Goal: Task Accomplishment & Management: Manage account settings

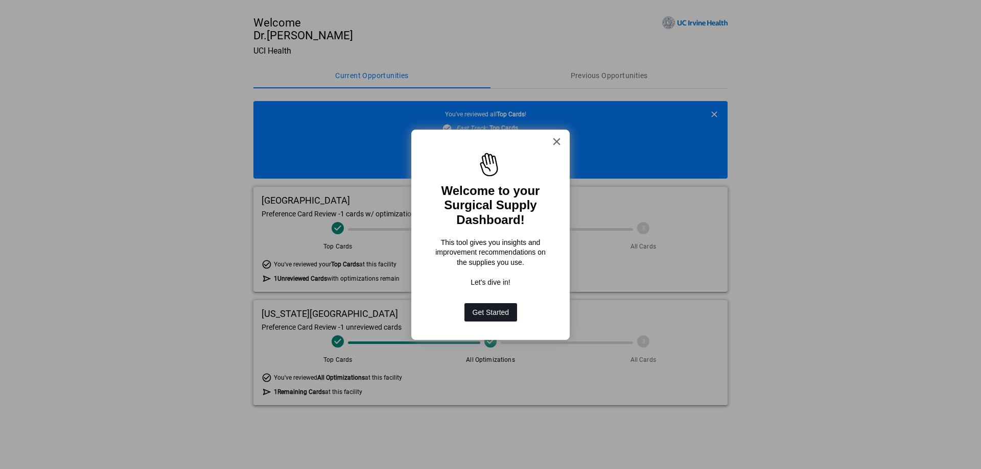
click at [492, 314] on button "Get Started" at bounding box center [490, 312] width 53 height 18
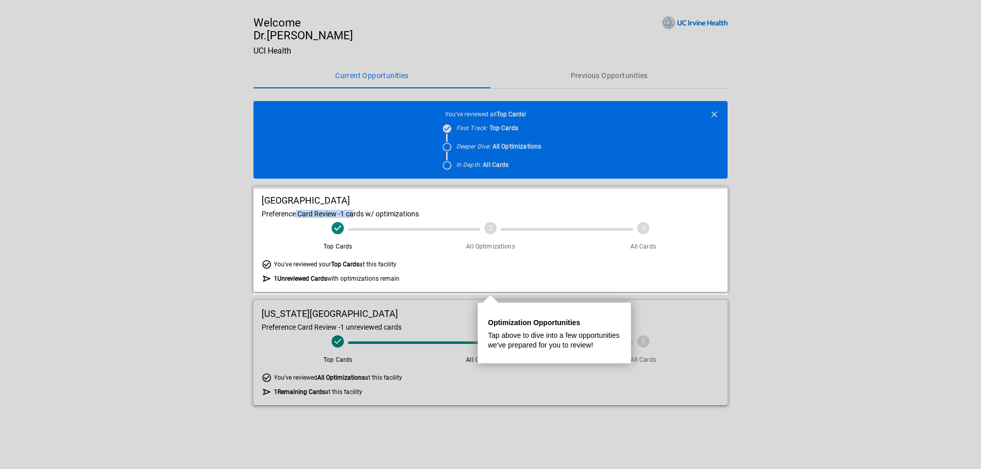
drag, startPoint x: 296, startPoint y: 222, endPoint x: 356, endPoint y: 221, distance: 59.8
click at [356, 221] on div "UCI Medical Center Preference Card Review - 1 cards w/ optimizations Top Cards …" at bounding box center [490, 239] width 474 height 105
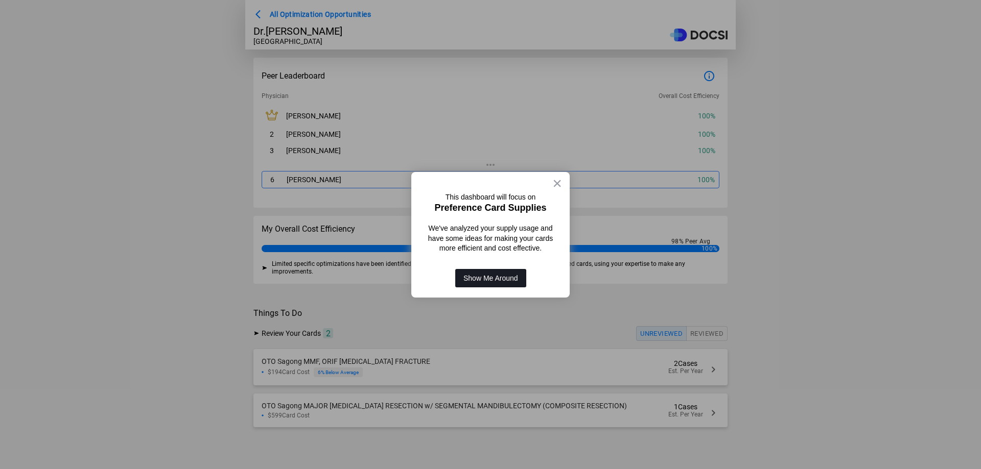
click at [500, 280] on button "Show Me Around" at bounding box center [490, 278] width 71 height 18
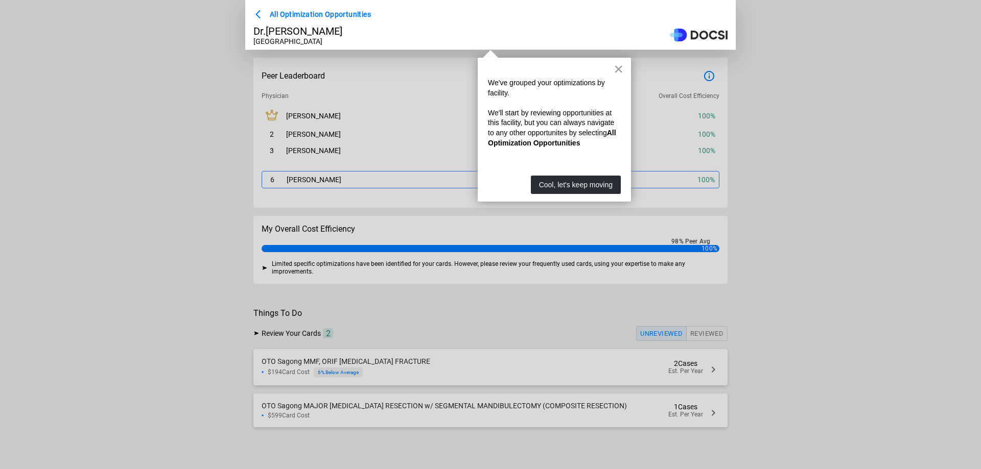
click at [615, 69] on button "×" at bounding box center [618, 69] width 10 height 16
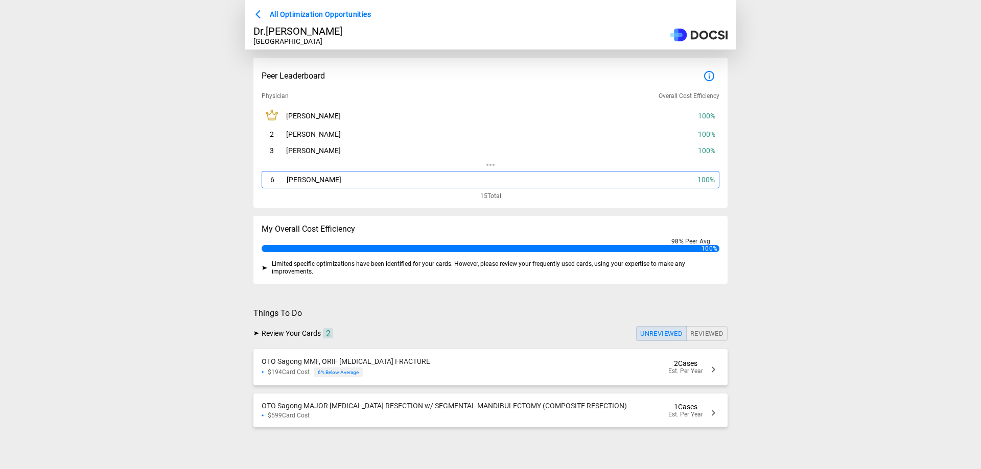
click at [529, 371] on div "OTO Sagong MMF, ORIF [MEDICAL_DATA] FRACTURE $194 Card Cost 6 % Below Average 2…" at bounding box center [490, 367] width 474 height 36
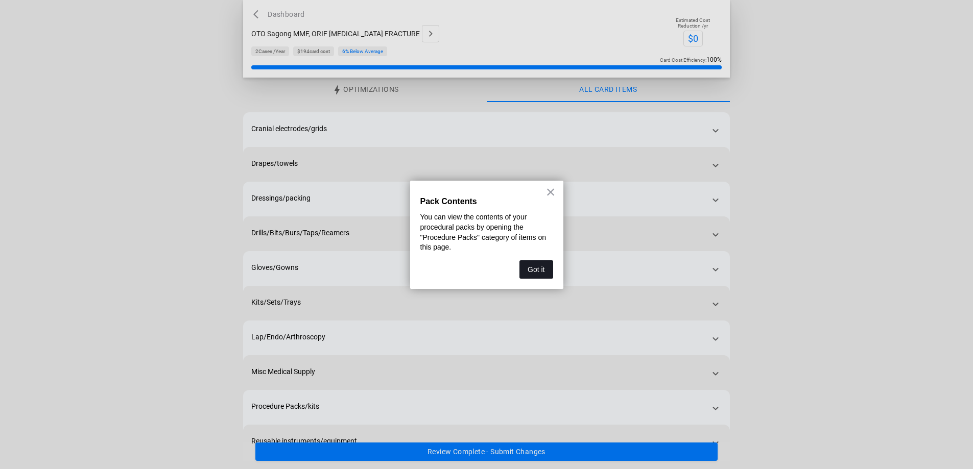
click at [539, 266] on button "Got it" at bounding box center [535, 269] width 33 height 18
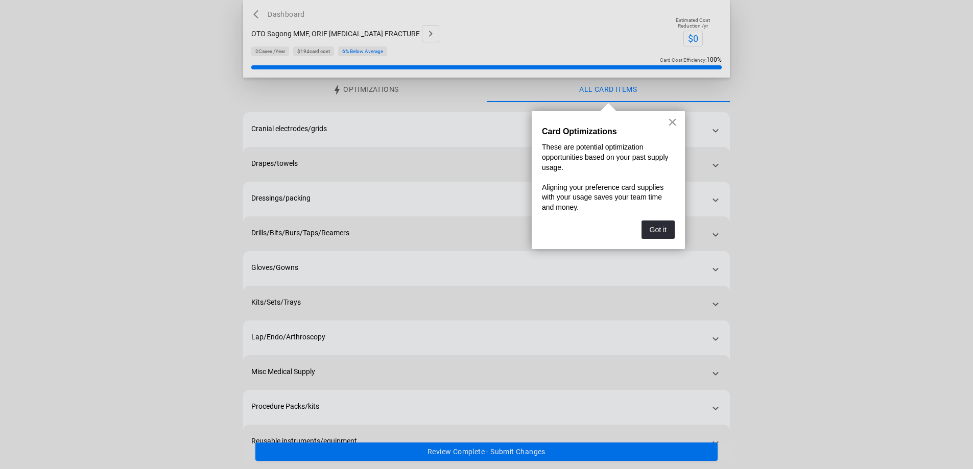
click at [677, 122] on button "×" at bounding box center [673, 122] width 10 height 16
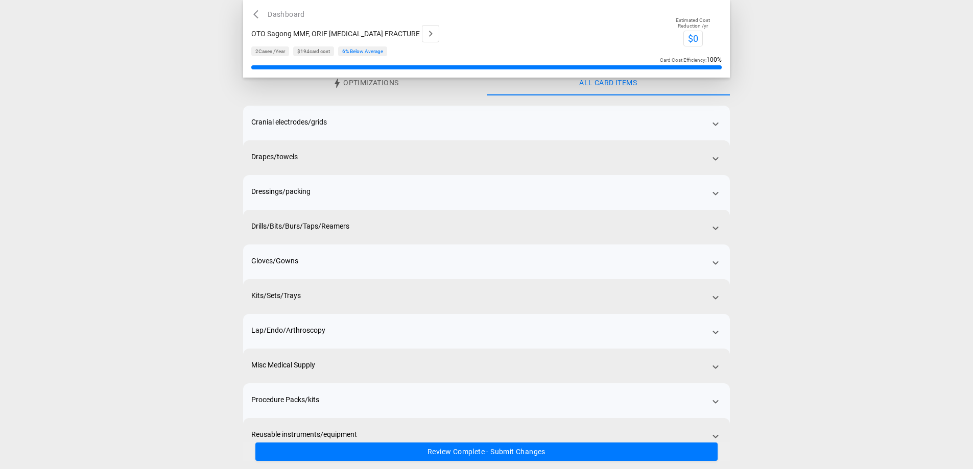
scroll to position [51, 0]
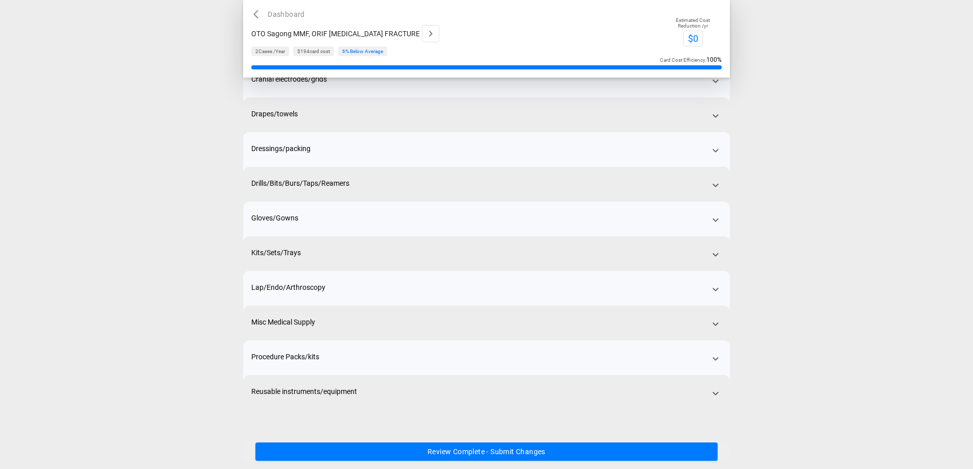
click at [392, 248] on div "Kits/Sets/Trays" at bounding box center [486, 263] width 487 height 55
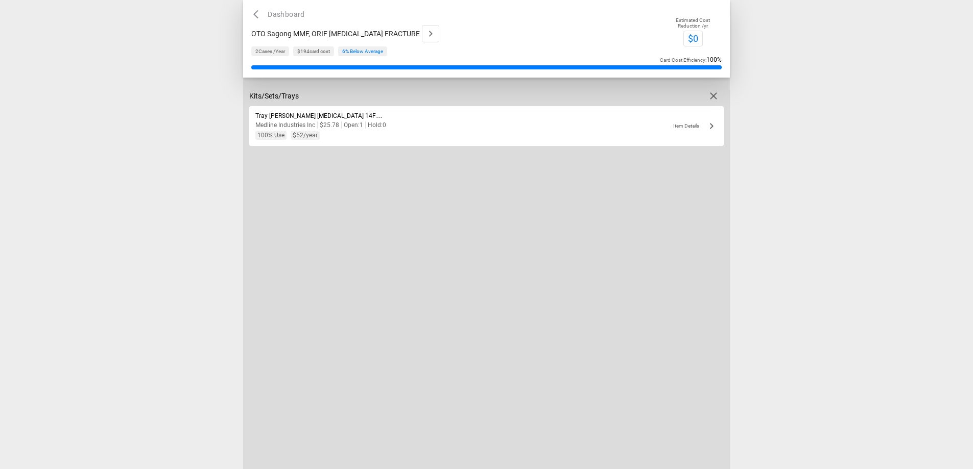
click at [410, 95] on div "Kits/Sets/Trays" at bounding box center [486, 96] width 474 height 20
click at [711, 98] on icon "button" at bounding box center [713, 96] width 12 height 12
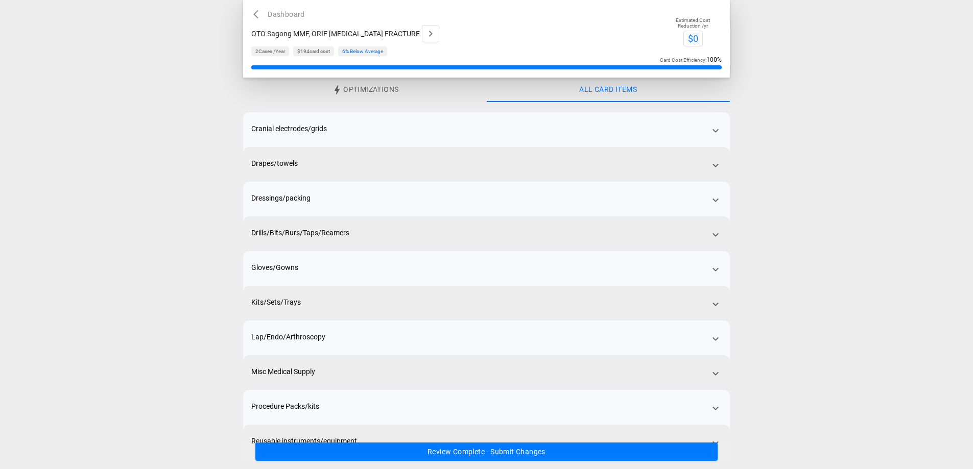
click at [331, 230] on span "Drills/Bits/Burs/Taps/Reamers" at bounding box center [300, 233] width 98 height 8
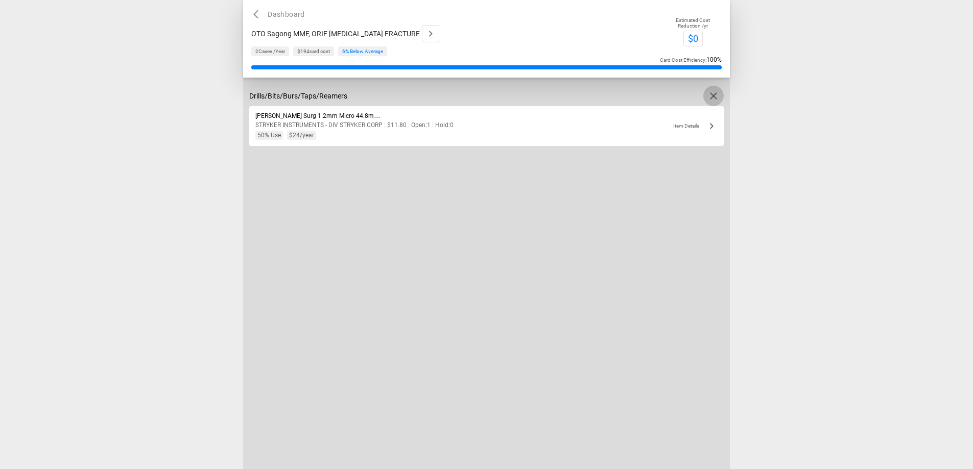
click at [716, 100] on icon "button" at bounding box center [713, 96] width 12 height 12
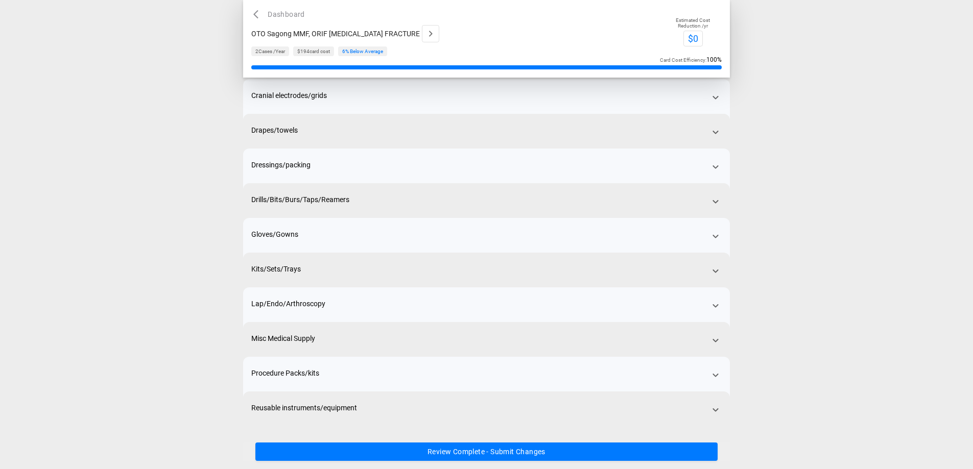
scroll to position [51, 0]
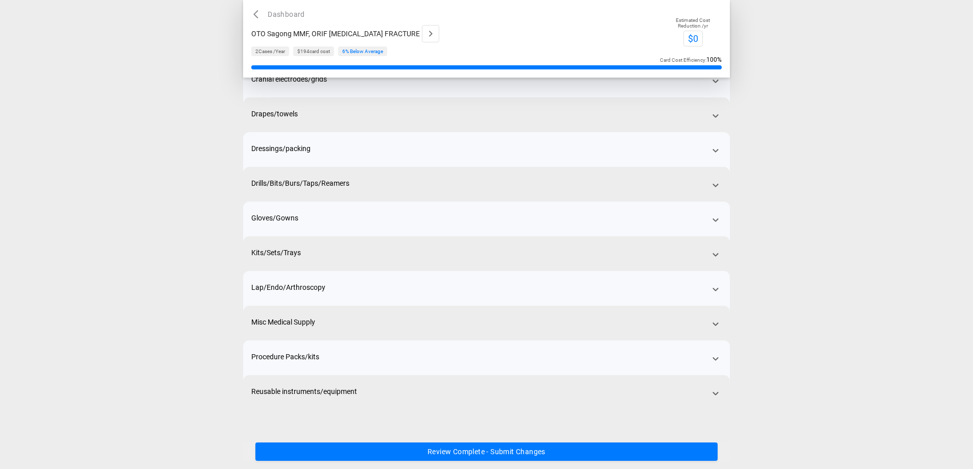
click at [352, 266] on div "Kits/Sets/Trays" at bounding box center [486, 263] width 487 height 55
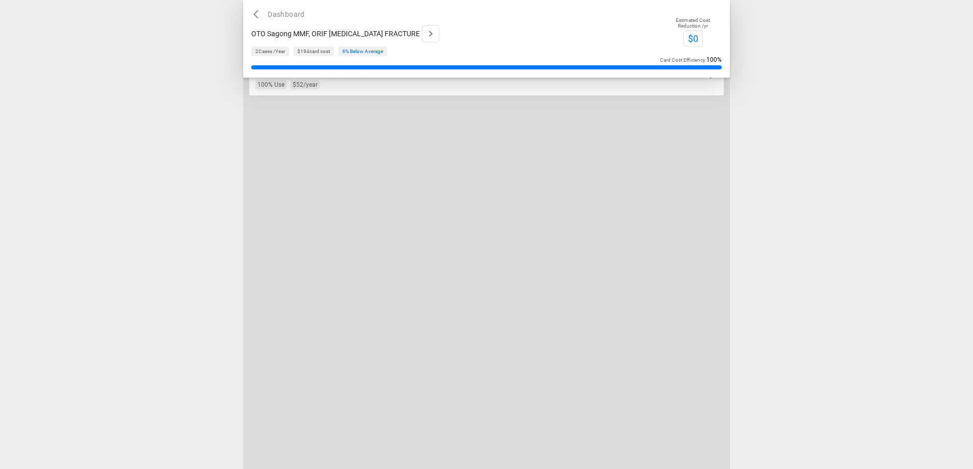
scroll to position [0, 0]
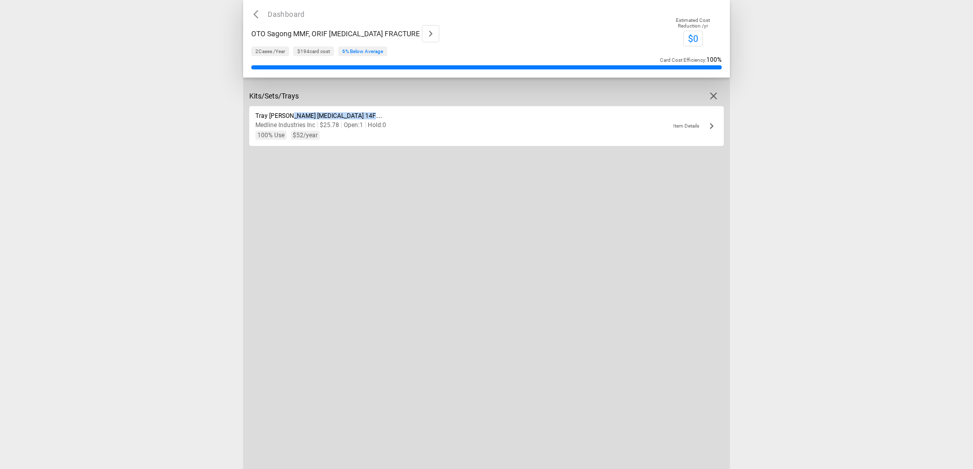
click at [379, 110] on div "Tray [PERSON_NAME] [MEDICAL_DATA] 14Fr 10ml Temp-Sensing 1-Layer Silicone Medli…" at bounding box center [486, 126] width 474 height 40
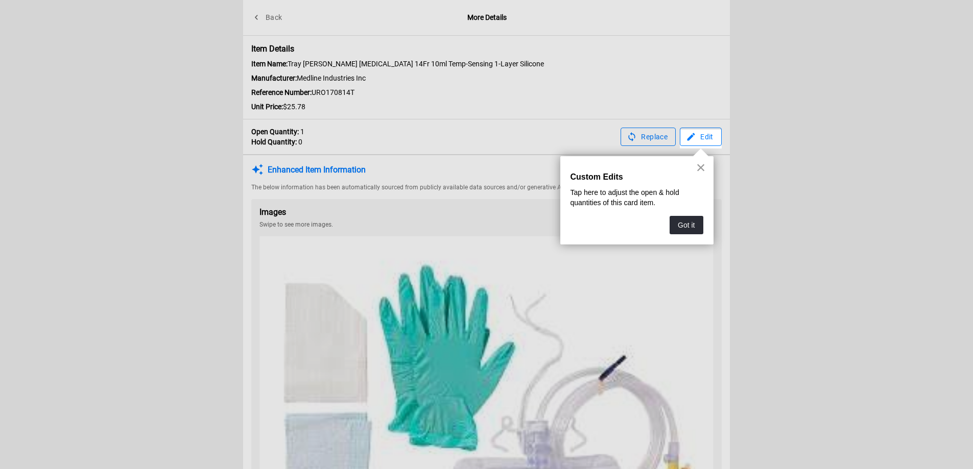
click at [700, 168] on button "×" at bounding box center [701, 167] width 10 height 16
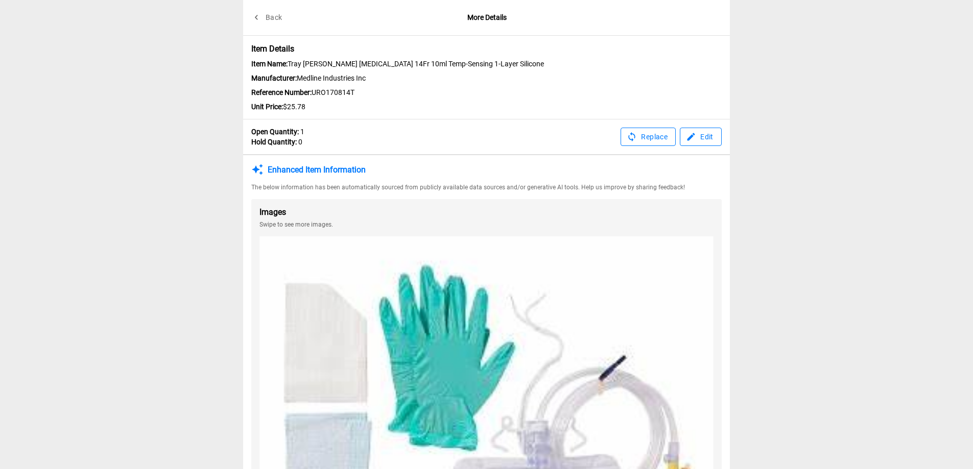
click at [264, 18] on button "Back" at bounding box center [267, 17] width 33 height 19
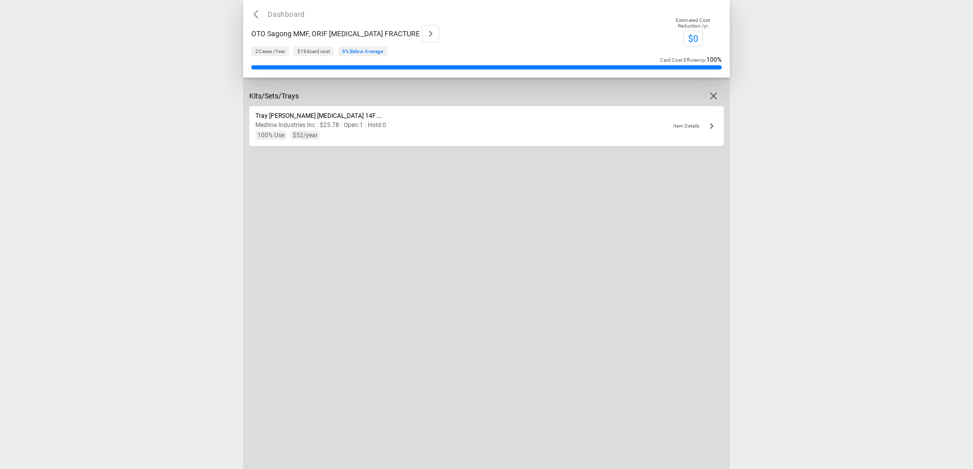
click at [258, 18] on icon "button" at bounding box center [258, 14] width 10 height 10
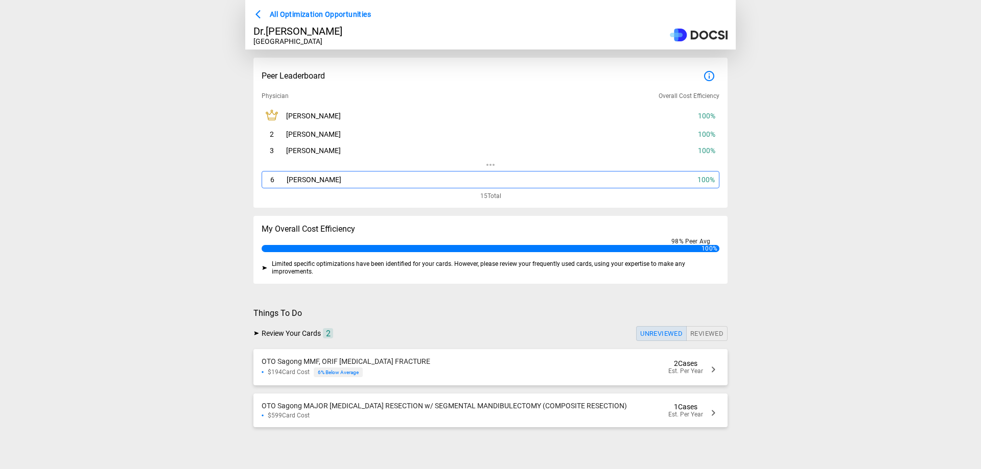
click at [709, 339] on button "Reviewed" at bounding box center [706, 333] width 41 height 15
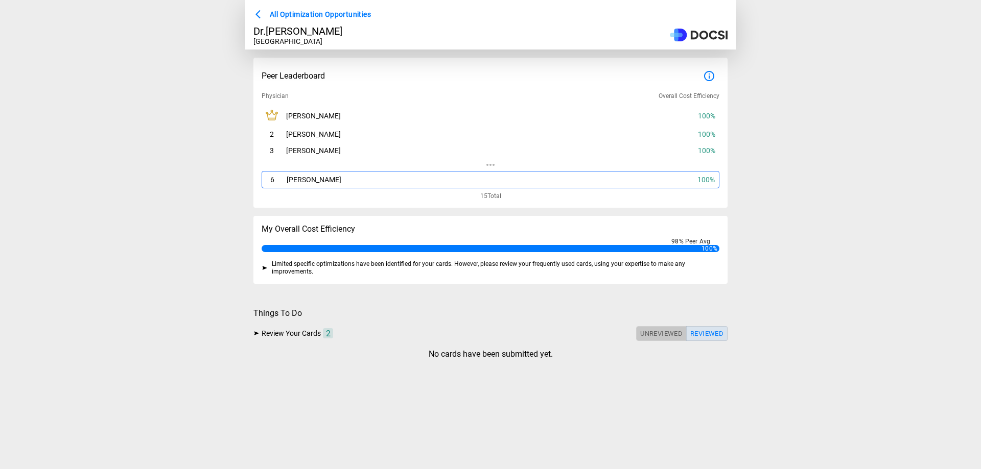
click at [665, 339] on button "Unreviewed" at bounding box center [661, 333] width 51 height 15
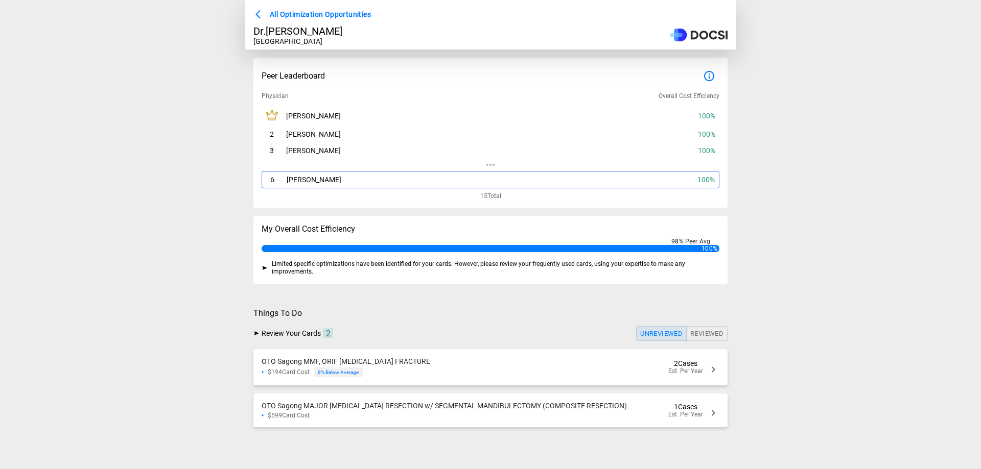
click at [383, 366] on span "OTO Sagong MMF, ORIF [MEDICAL_DATA] FRACTURE" at bounding box center [345, 362] width 169 height 8
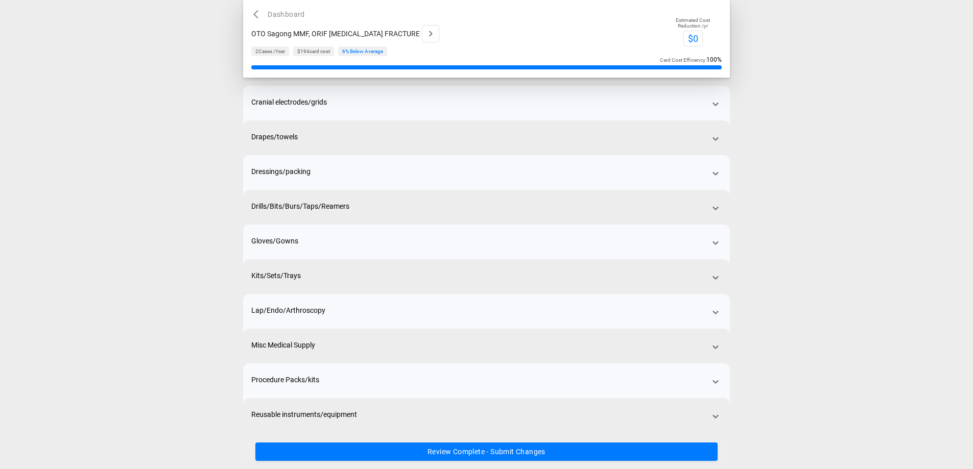
scroll to position [51, 0]
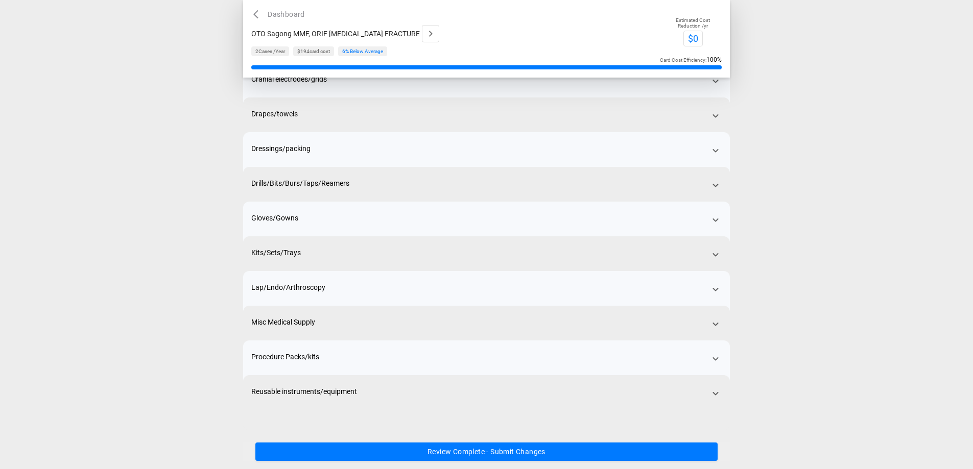
click at [285, 252] on span "Kits/Sets/Trays" at bounding box center [276, 253] width 50 height 8
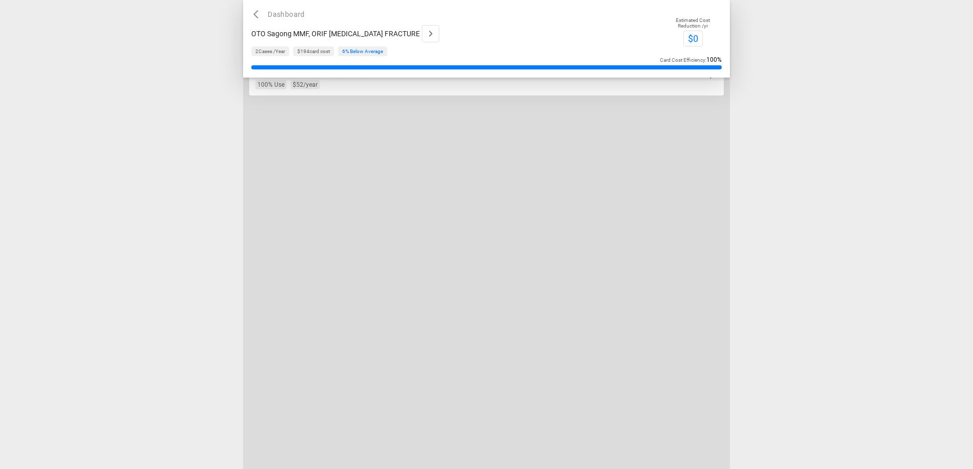
scroll to position [0, 0]
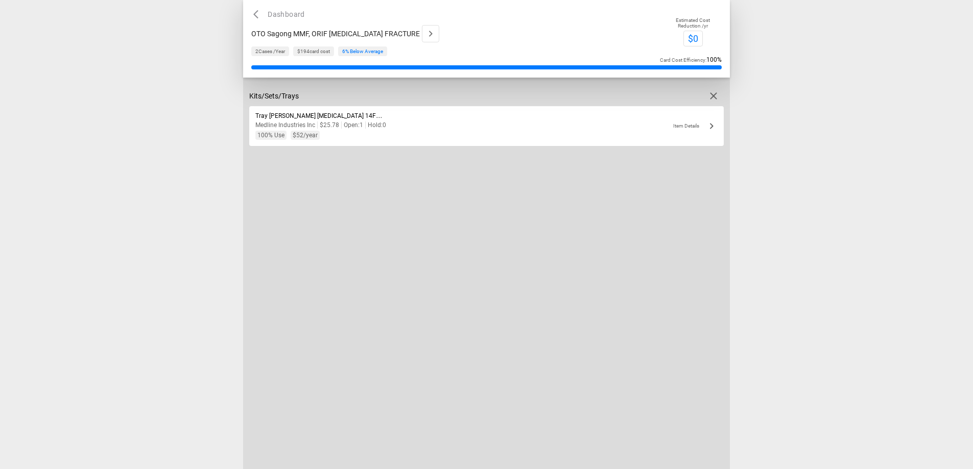
click at [711, 97] on icon "button" at bounding box center [713, 96] width 12 height 12
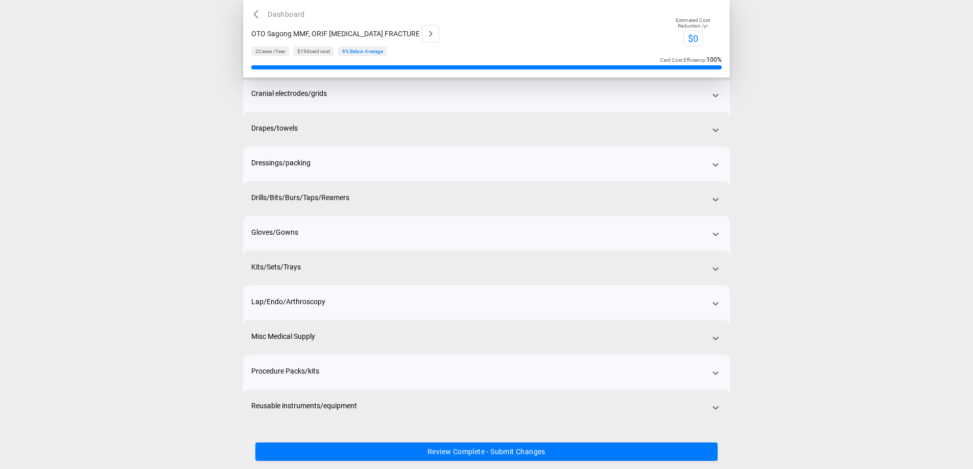
scroll to position [51, 0]
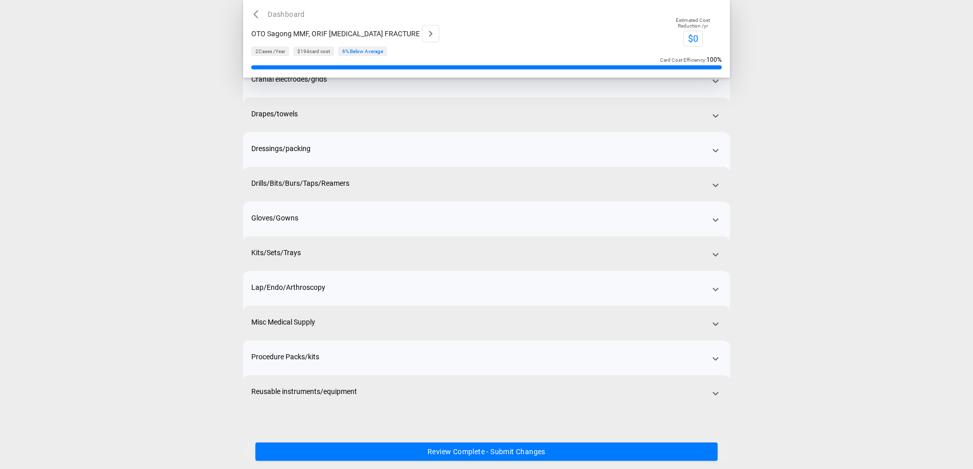
click at [474, 454] on button "Review Complete - Submit Changes" at bounding box center [486, 452] width 462 height 19
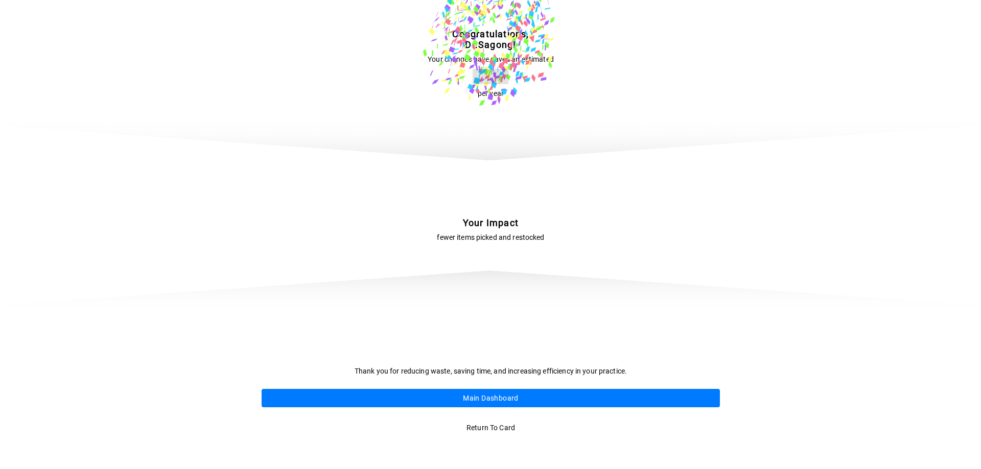
scroll to position [0, 0]
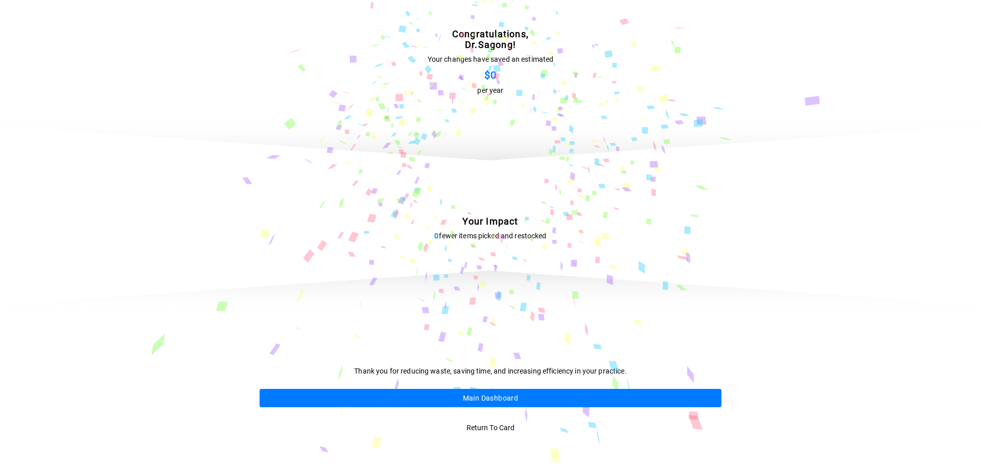
click at [504, 401] on button "Main Dashboard" at bounding box center [490, 398] width 462 height 19
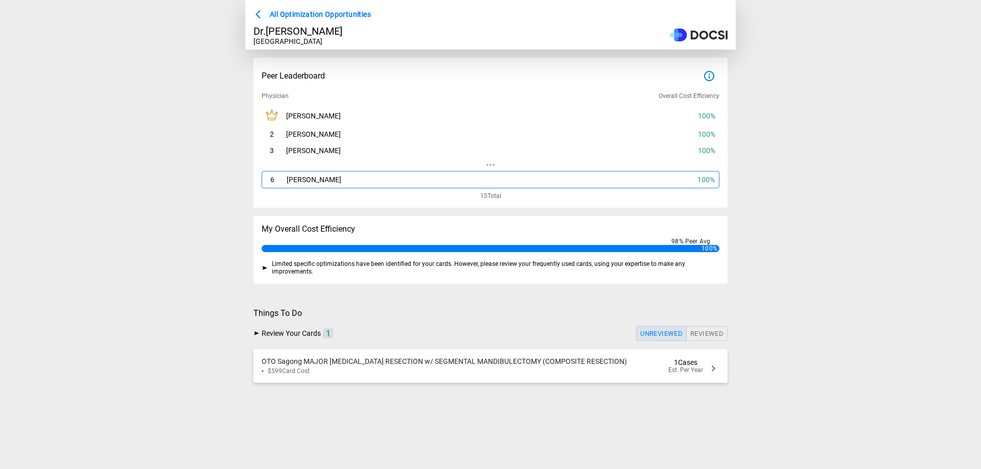
click at [560, 366] on span "OTO Sagong MAJOR [MEDICAL_DATA] RESECTION w/ SEGMENTAL MANDIBULECTOMY (COMPOSIT…" at bounding box center [443, 362] width 365 height 8
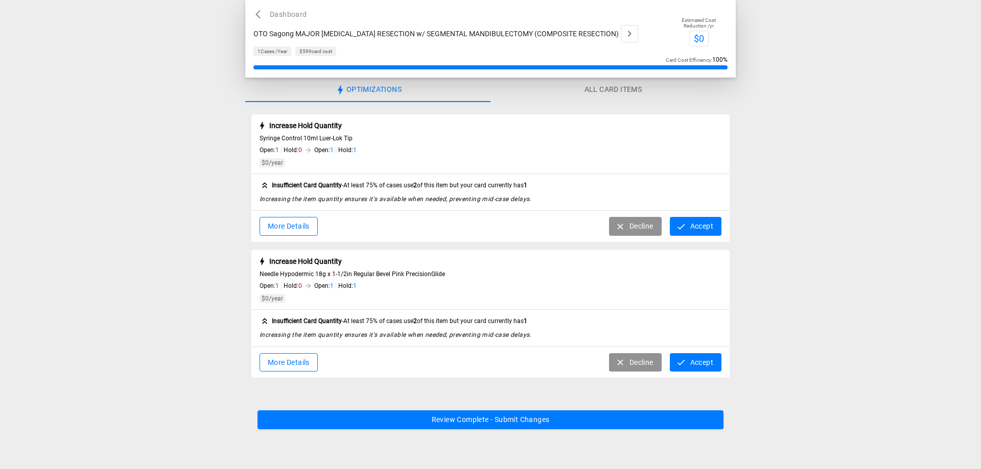
click at [705, 229] on button "Accept" at bounding box center [696, 226] width 52 height 19
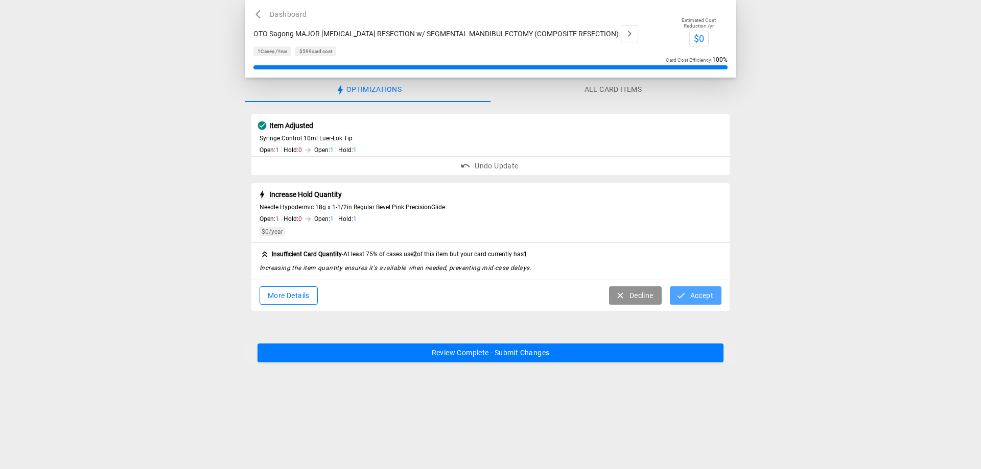
click at [702, 293] on button "Accept" at bounding box center [696, 296] width 52 height 19
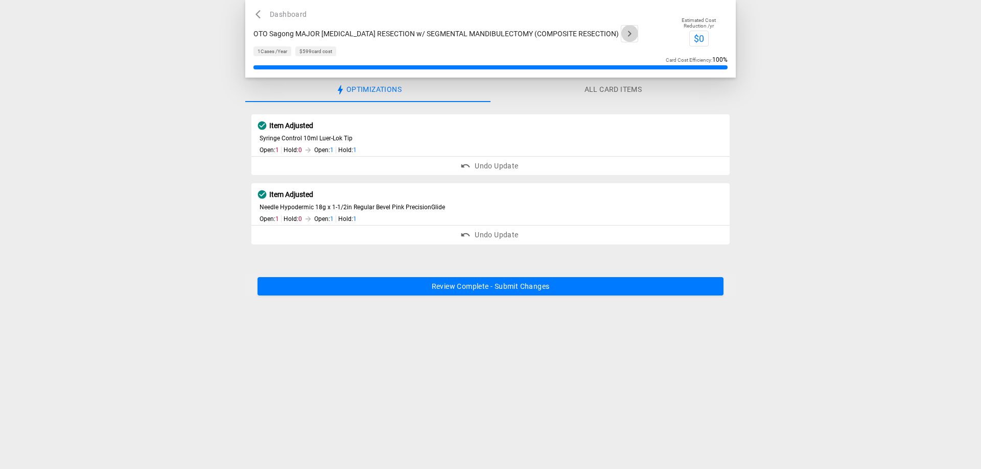
click at [623, 33] on icon "button" at bounding box center [629, 34] width 12 height 12
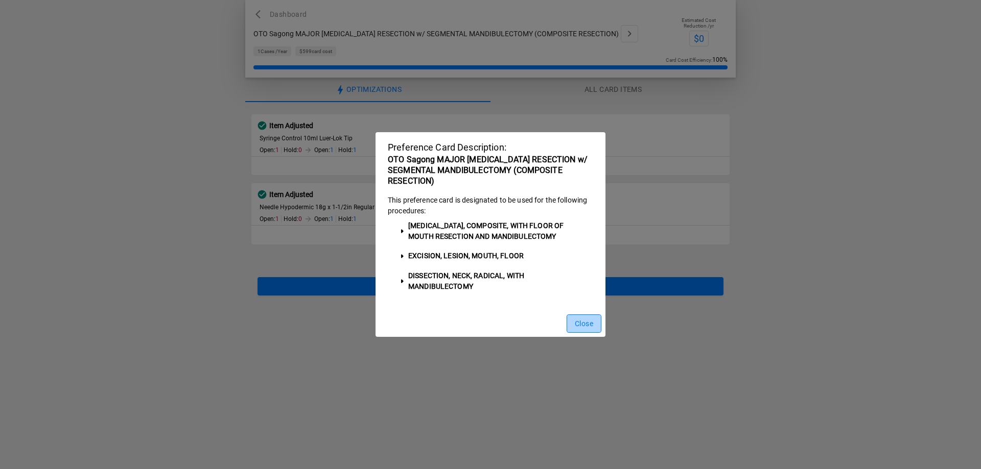
click at [573, 321] on button "Close" at bounding box center [583, 324] width 35 height 19
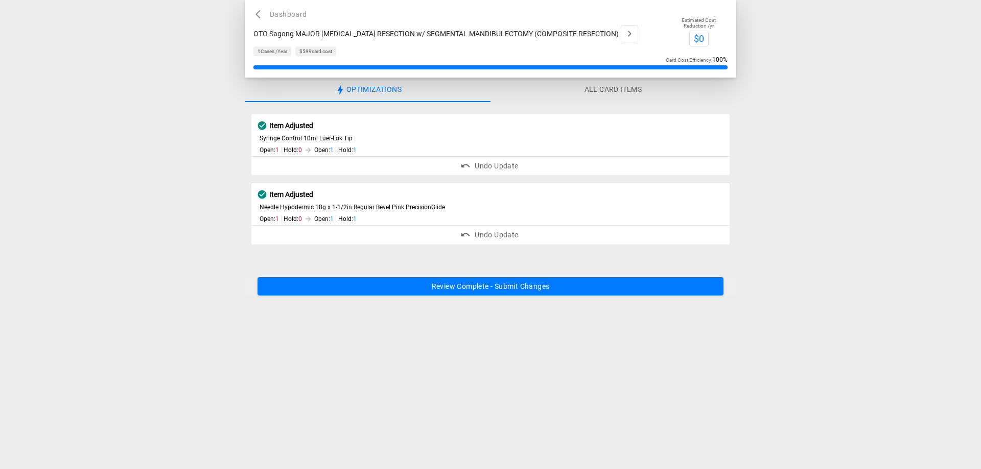
click at [550, 290] on button "Review Complete - Submit Changes" at bounding box center [490, 286] width 466 height 19
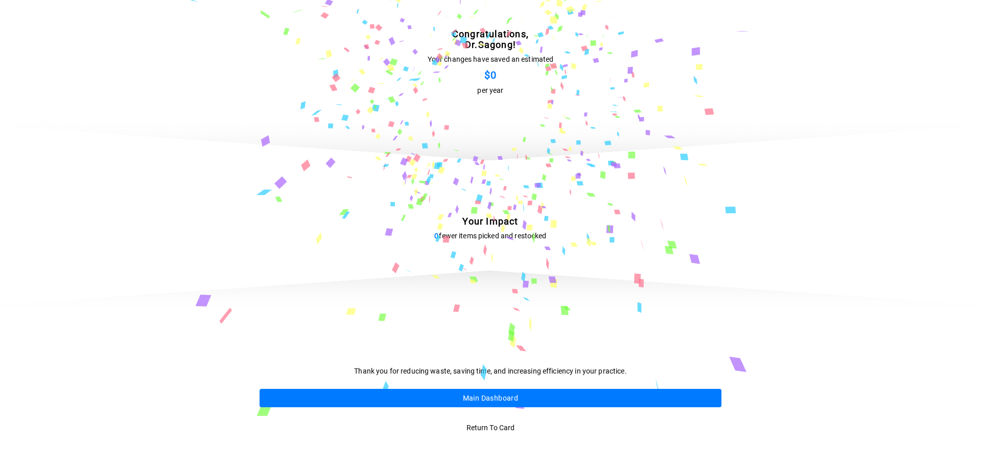
click at [494, 399] on button "Main Dashboard" at bounding box center [490, 398] width 462 height 19
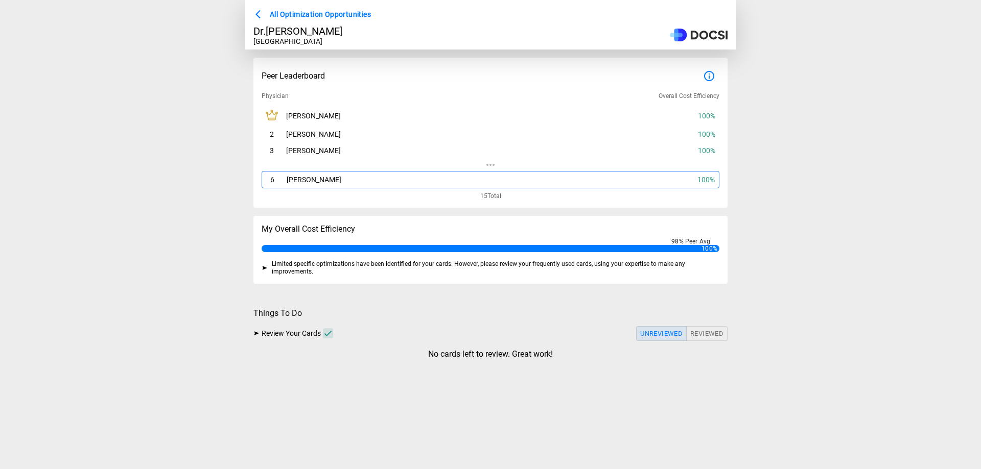
click at [490, 166] on icon at bounding box center [490, 165] width 8 height 2
click at [489, 196] on span "15 Total" at bounding box center [490, 193] width 21 height 11
click at [489, 202] on div "Peer Leaderboard Physician Overall Cost Efficiency [PERSON_NAME] 100 % 2 [PERSO…" at bounding box center [490, 133] width 474 height 150
drag, startPoint x: 481, startPoint y: 199, endPoint x: 493, endPoint y: 201, distance: 11.9
click at [493, 200] on span "15 Total" at bounding box center [490, 193] width 21 height 11
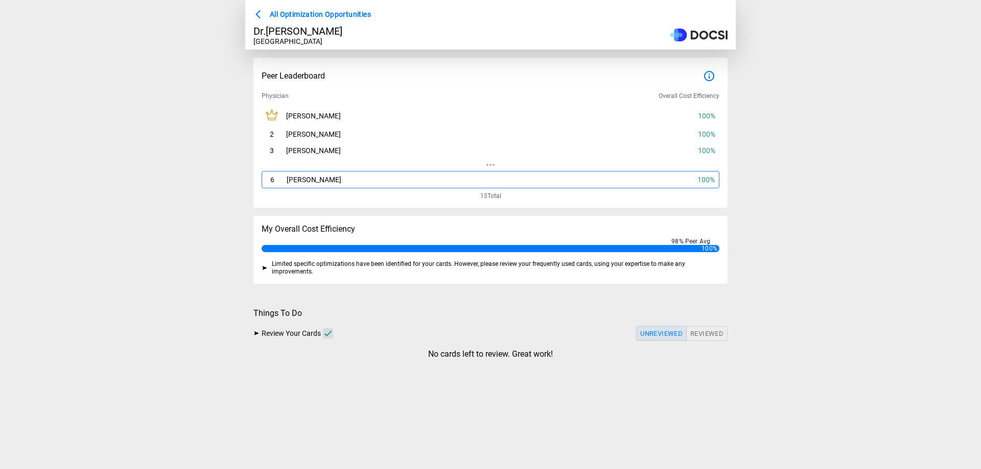
click at [185, 186] on div at bounding box center [122, 196] width 245 height 392
click at [490, 166] on icon at bounding box center [490, 165] width 8 height 2
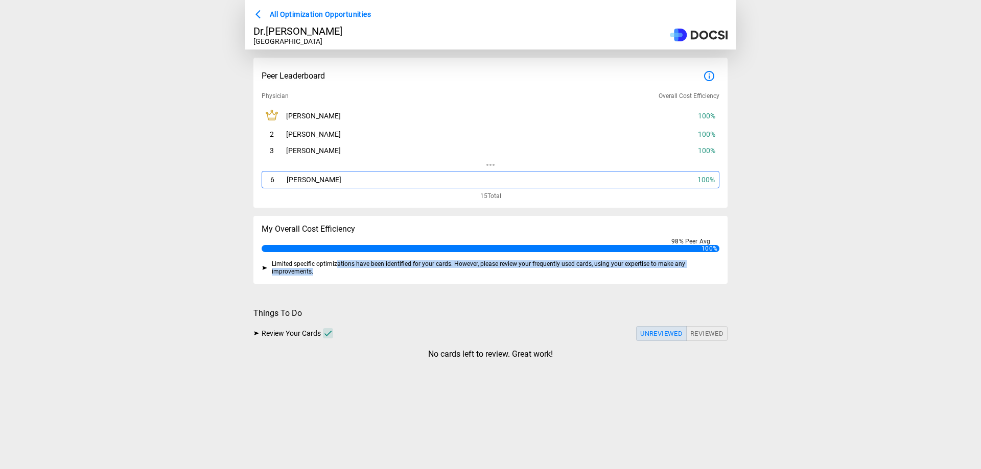
drag, startPoint x: 336, startPoint y: 269, endPoint x: 411, endPoint y: 326, distance: 94.8
click at [365, 284] on div "Limited specific optimizations have been identified for your cards. However, pl…" at bounding box center [490, 271] width 474 height 23
click at [703, 335] on button "Reviewed" at bounding box center [706, 333] width 41 height 15
